Goal: Task Accomplishment & Management: Use online tool/utility

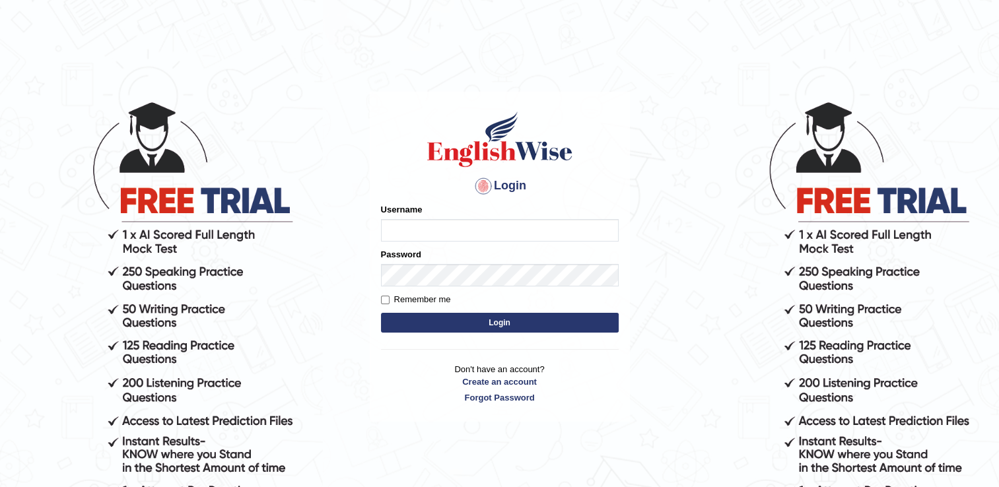
type input "Adedayo"
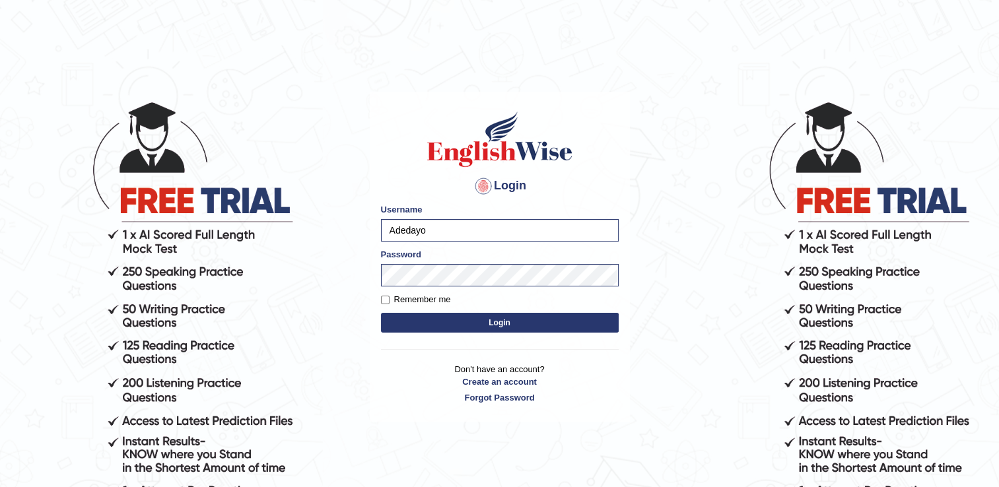
click at [466, 328] on button "Login" at bounding box center [500, 323] width 238 height 20
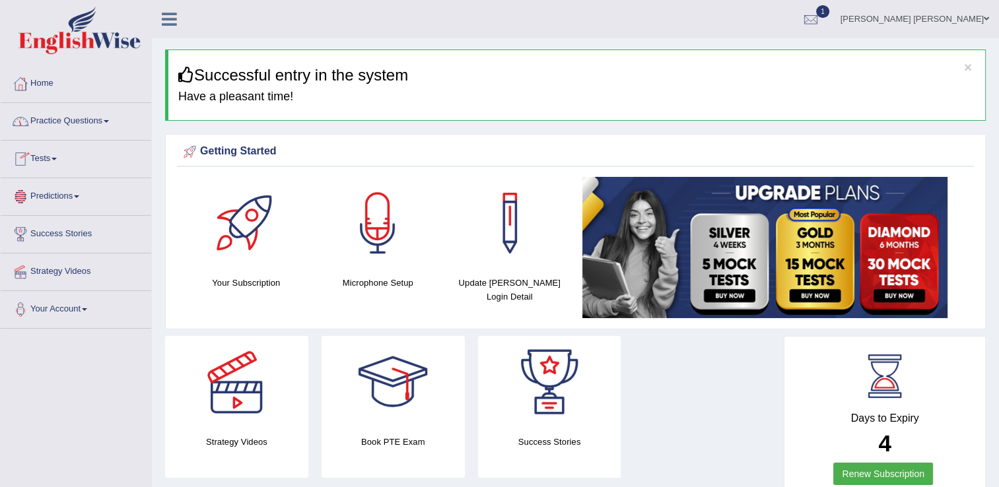
click at [45, 155] on link "Tests" at bounding box center [76, 157] width 150 height 33
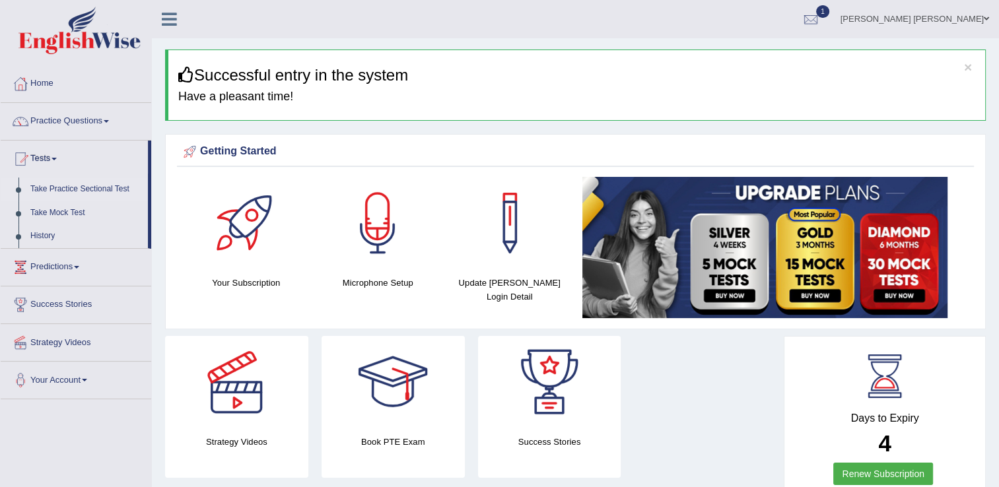
click at [53, 191] on link "Take Practice Sectional Test" at bounding box center [85, 190] width 123 height 24
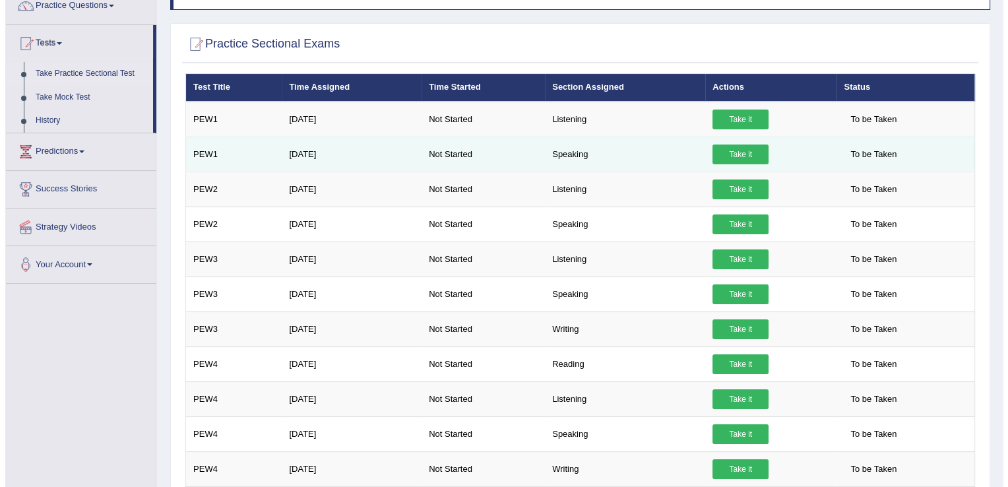
scroll to position [132, 0]
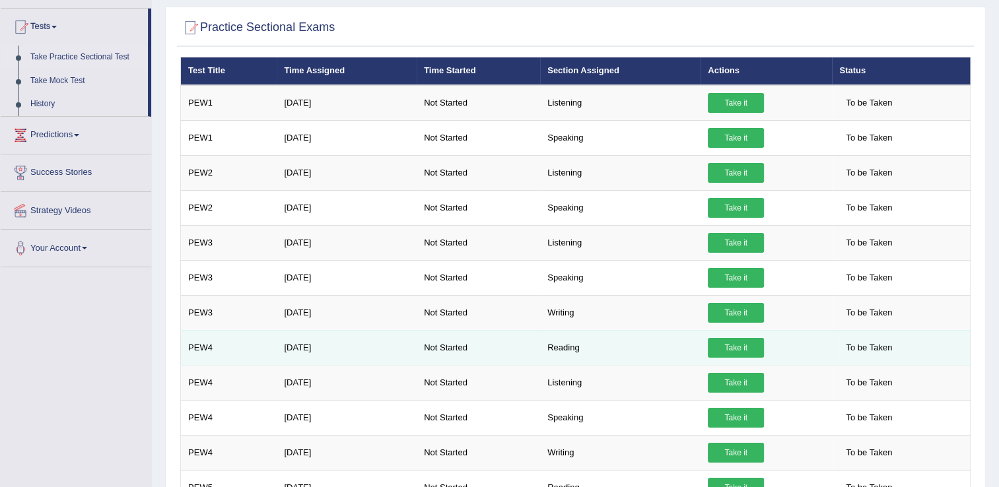
click at [727, 347] on link "Take it" at bounding box center [736, 348] width 56 height 20
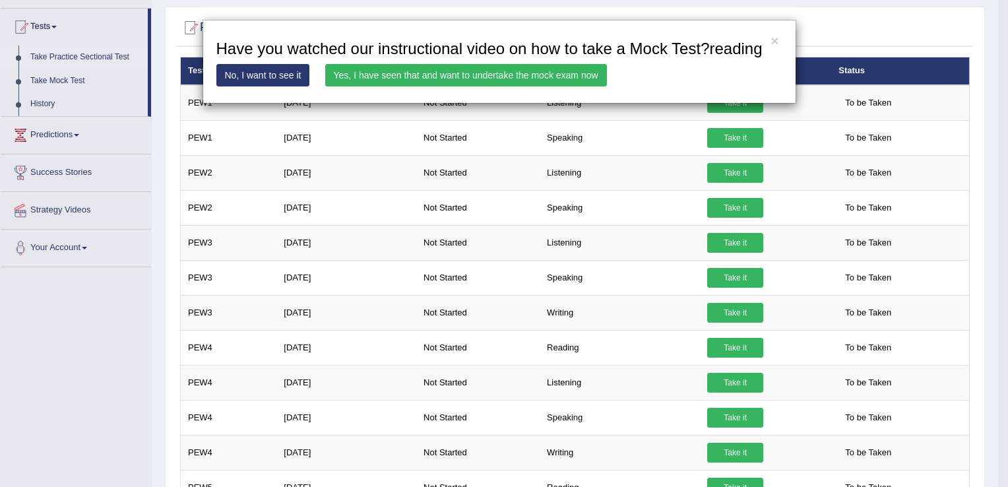
click at [486, 77] on link "Yes, I have seen that and want to undertake the mock exam now" at bounding box center [466, 75] width 282 height 22
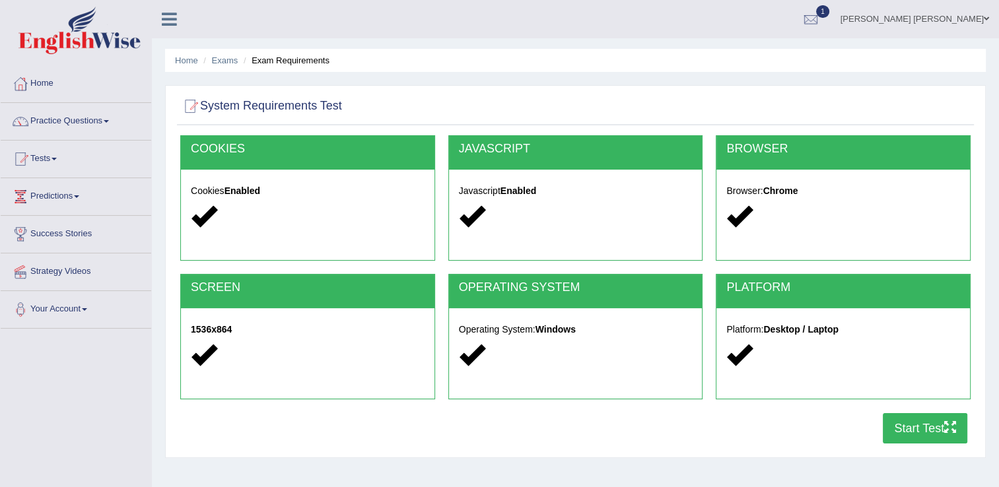
click at [927, 427] on button "Start Test" at bounding box center [924, 428] width 84 height 30
